Goal: Find specific page/section: Find specific page/section

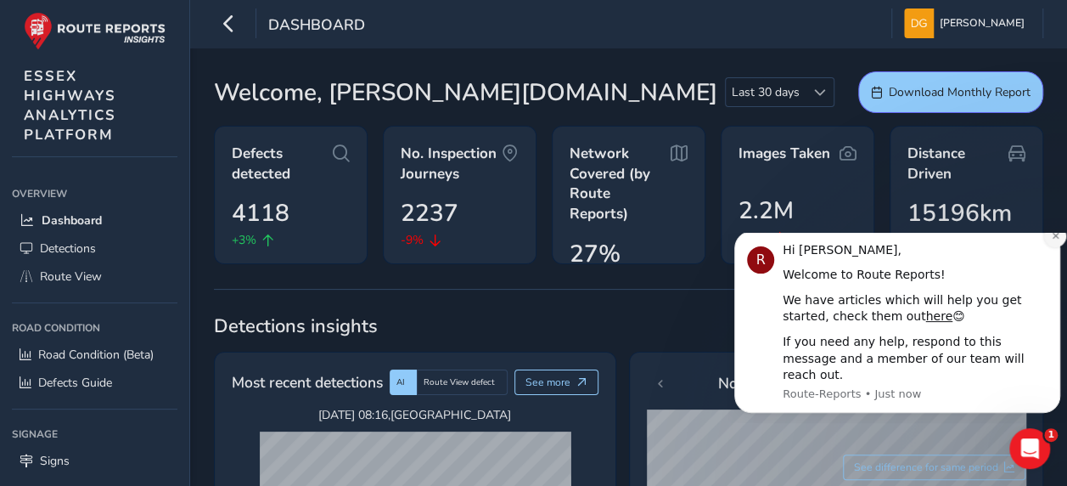
click at [1057, 239] on icon "Dismiss notification" at bounding box center [1055, 236] width 6 height 6
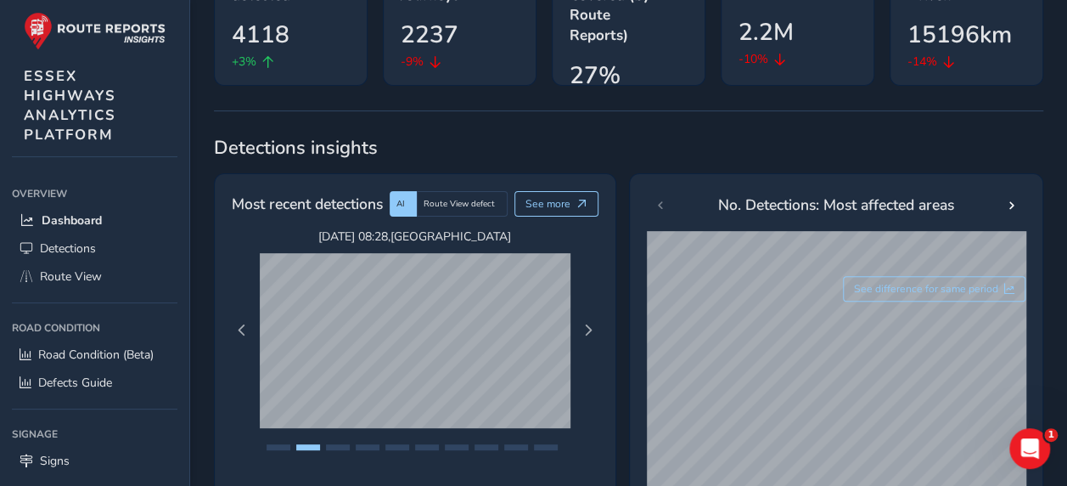
scroll to position [183, 0]
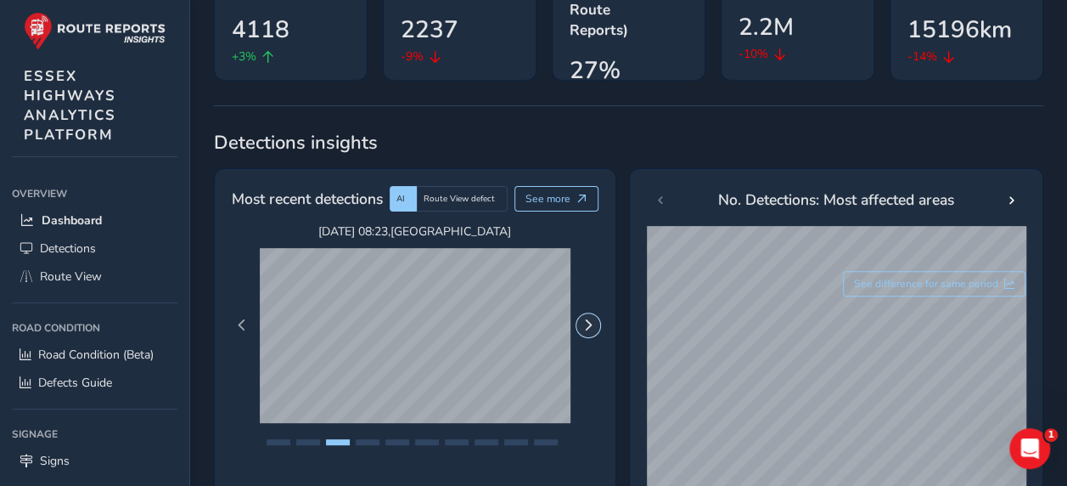
click at [589, 330] on button "Next Page" at bounding box center [588, 325] width 24 height 24
click at [594, 318] on button "Next Page" at bounding box center [588, 325] width 24 height 24
click at [586, 323] on span "Next Page" at bounding box center [588, 325] width 12 height 12
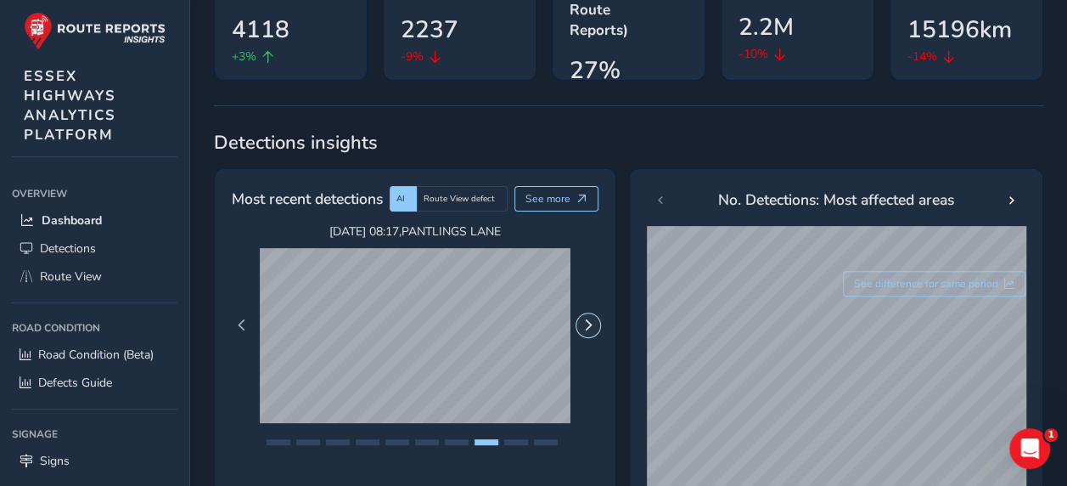
click at [586, 323] on span "Next Page" at bounding box center [588, 325] width 12 height 12
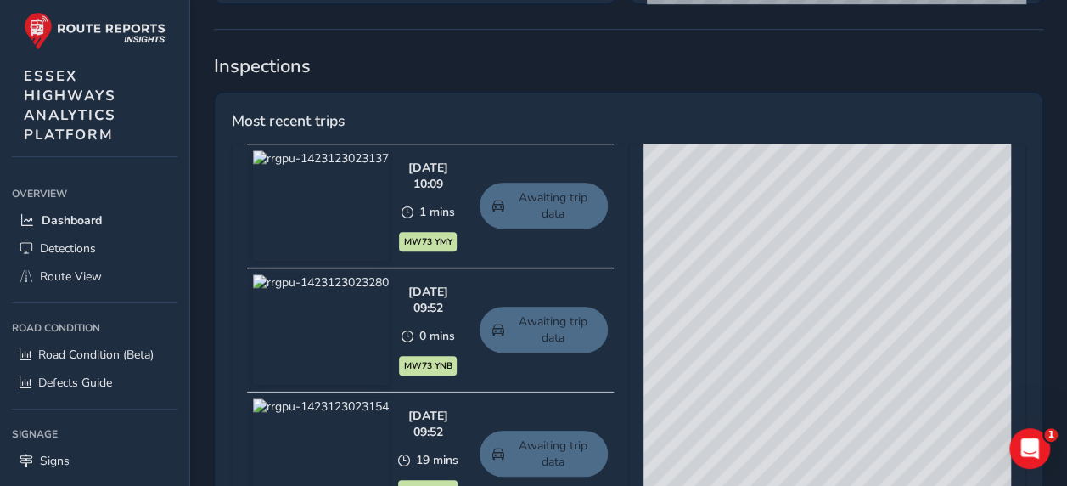
scroll to position [693, 0]
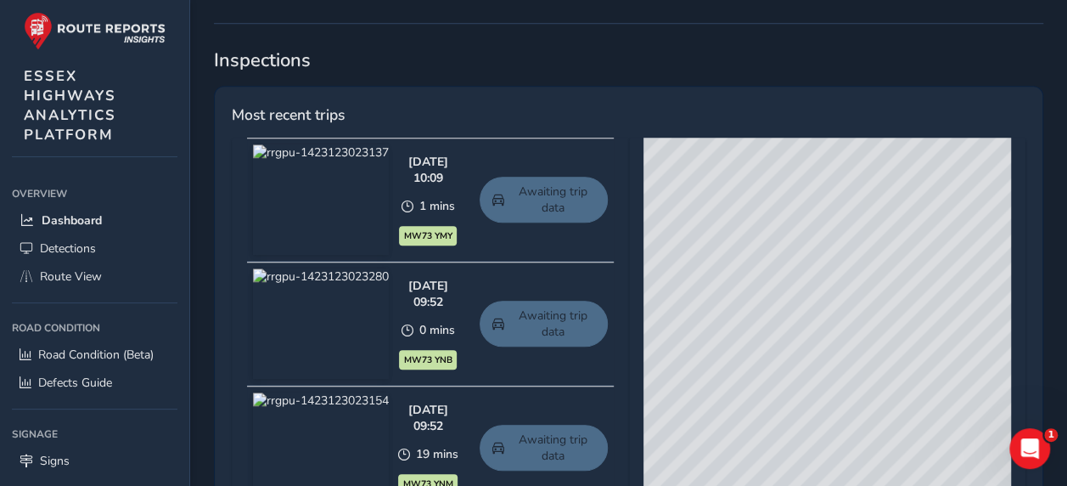
drag, startPoint x: 843, startPoint y: 307, endPoint x: 890, endPoint y: 302, distance: 47.0
click at [890, 302] on div "© Mapbox © OpenStreetMap Improve this map © Maxar" at bounding box center [828, 388] width 368 height 501
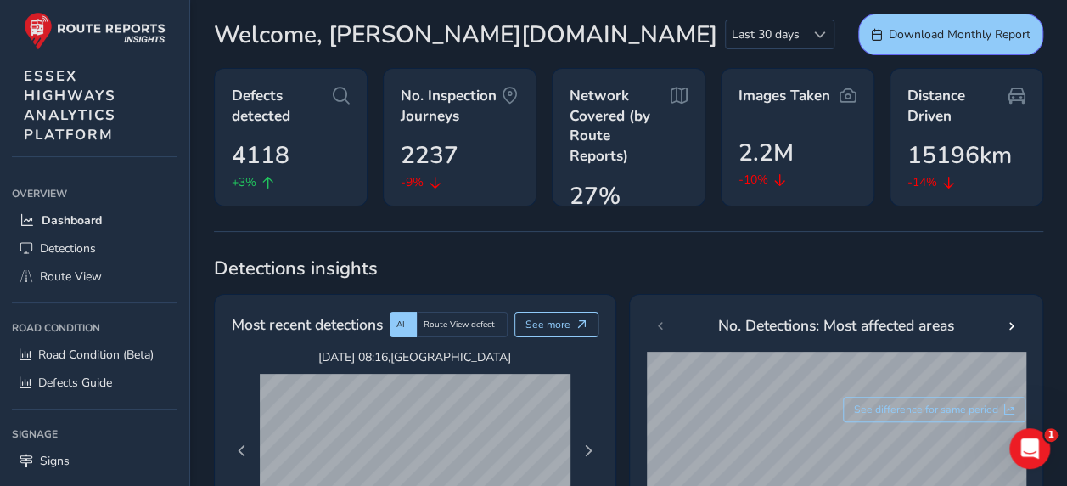
scroll to position [0, 0]
